Goal: Transaction & Acquisition: Purchase product/service

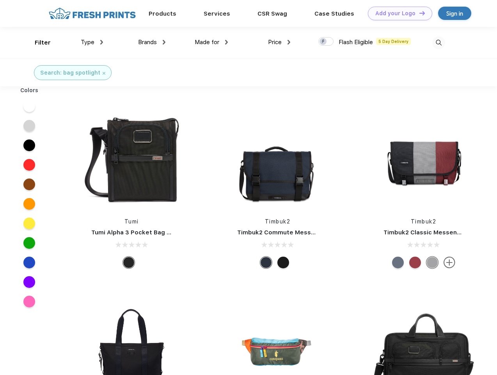
click at [397, 13] on link "Add your Logo Design Tool" at bounding box center [400, 14] width 64 height 14
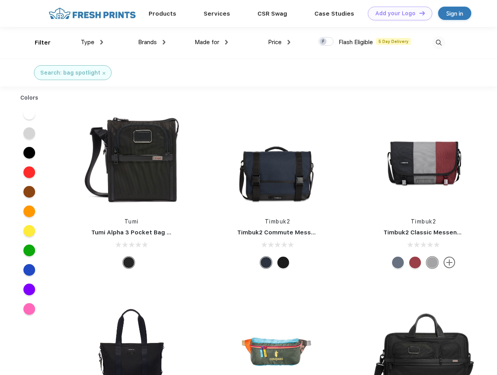
click at [0, 0] on div "Design Tool" at bounding box center [0, 0] width 0 height 0
click at [419, 13] on link "Add your Logo Design Tool" at bounding box center [400, 14] width 64 height 14
click at [37, 43] on div "Filter" at bounding box center [43, 42] width 16 height 9
click at [92, 42] on span "Type" at bounding box center [88, 42] width 14 height 7
click at [152, 42] on span "Brands" at bounding box center [147, 42] width 19 height 7
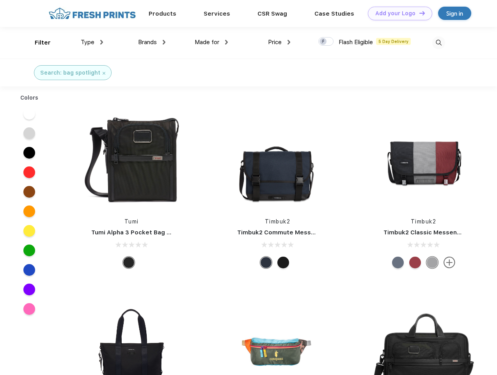
click at [212, 42] on span "Made for" at bounding box center [207, 42] width 25 height 7
click at [279, 42] on span "Price" at bounding box center [275, 42] width 14 height 7
click at [326, 42] on div at bounding box center [325, 41] width 15 height 9
click at [324, 42] on input "checkbox" at bounding box center [320, 39] width 5 height 5
click at [439, 43] on img at bounding box center [438, 42] width 13 height 13
